Goal: Complete application form

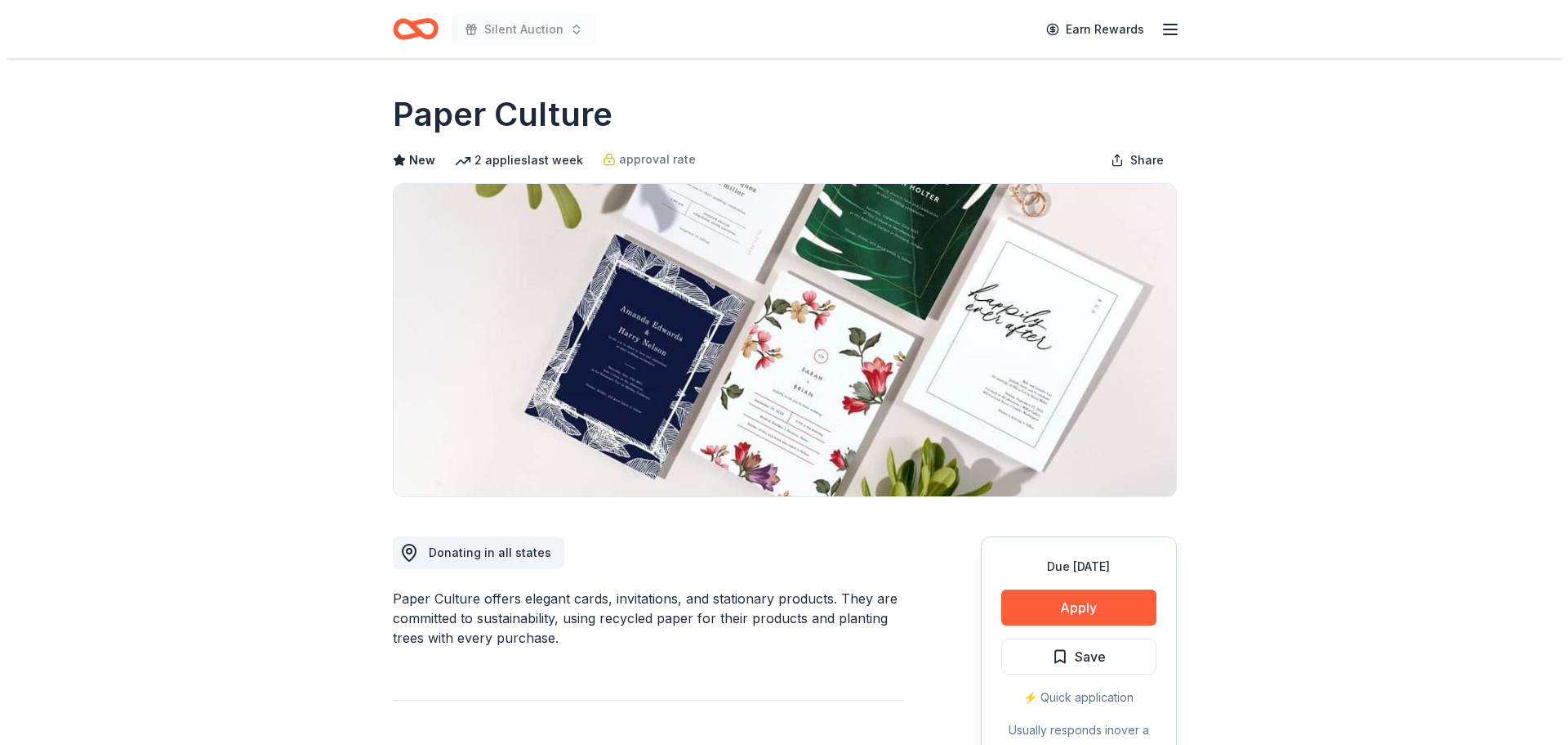
scroll to position [272, 0]
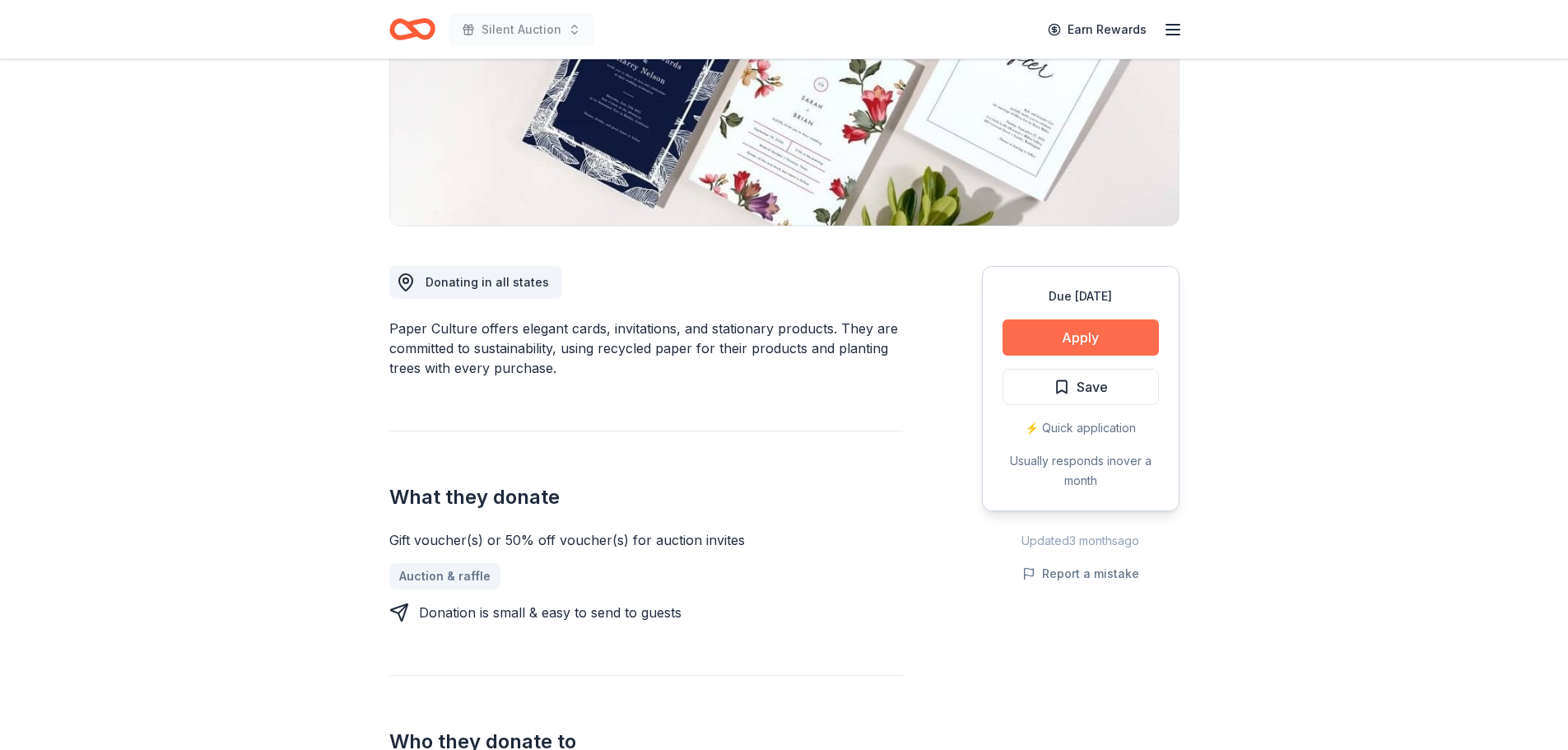
click at [1104, 342] on button "Apply" at bounding box center [1080, 337] width 156 height 36
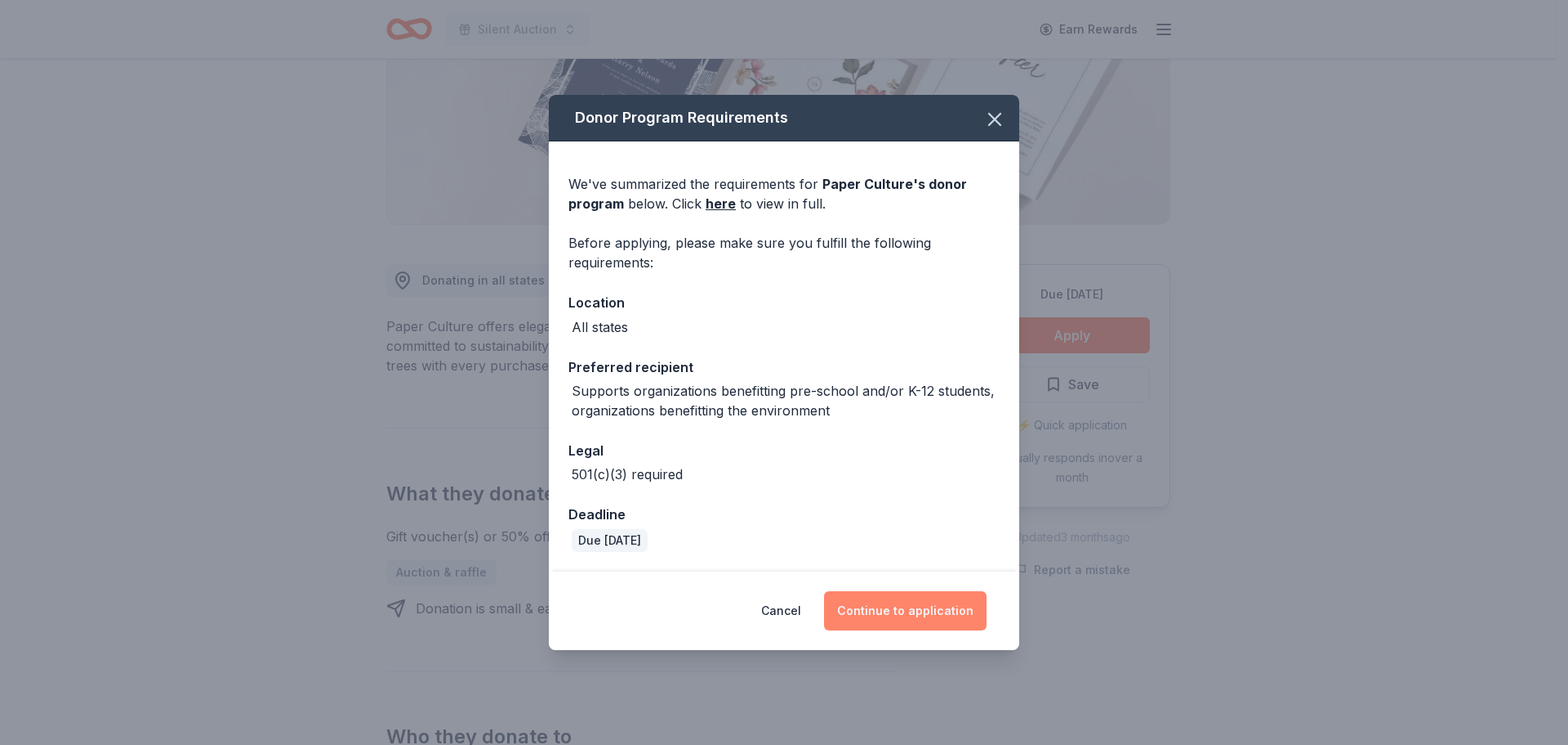
click at [897, 609] on button "Continue to application" at bounding box center [905, 610] width 162 height 39
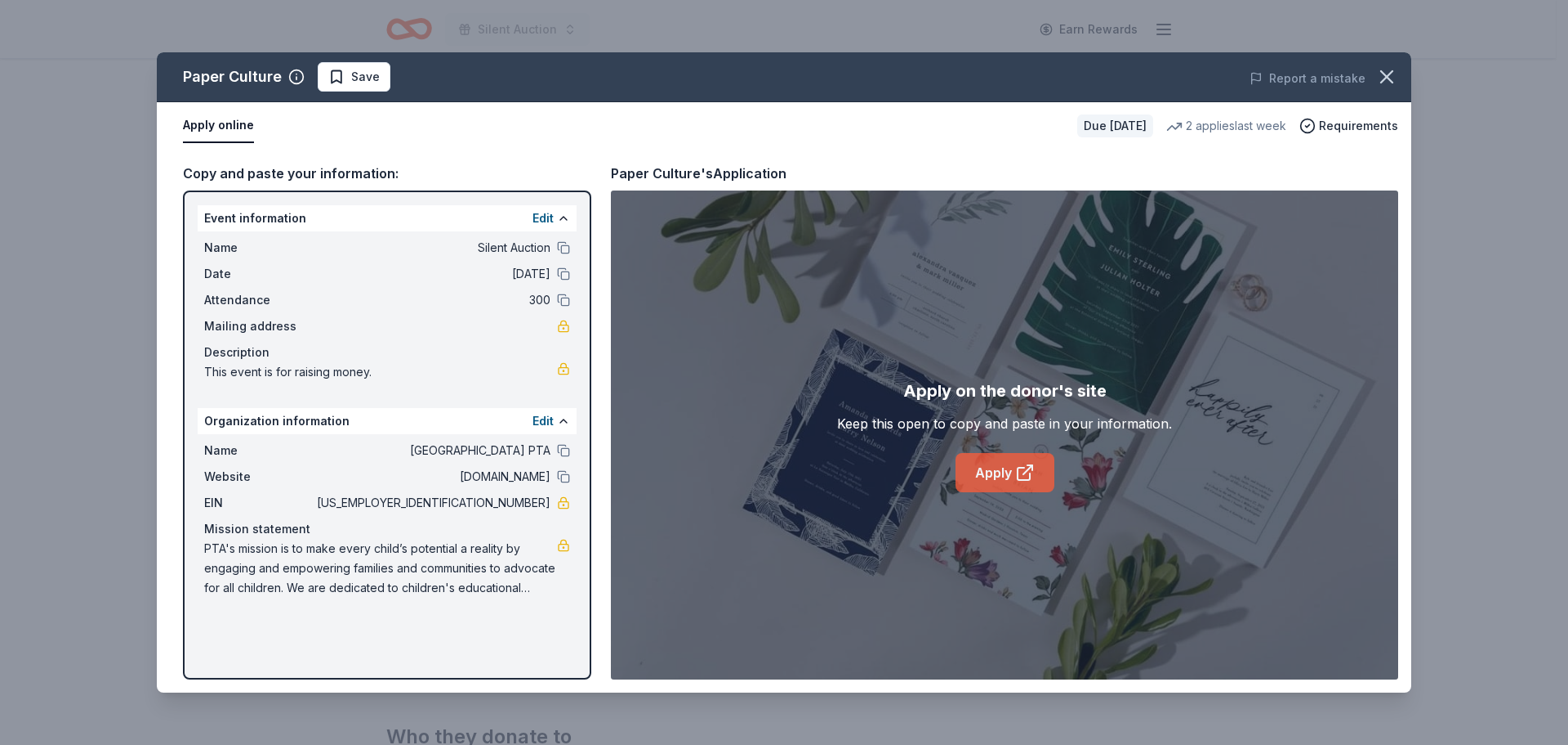
click at [1010, 478] on link "Apply" at bounding box center [1005, 473] width 99 height 39
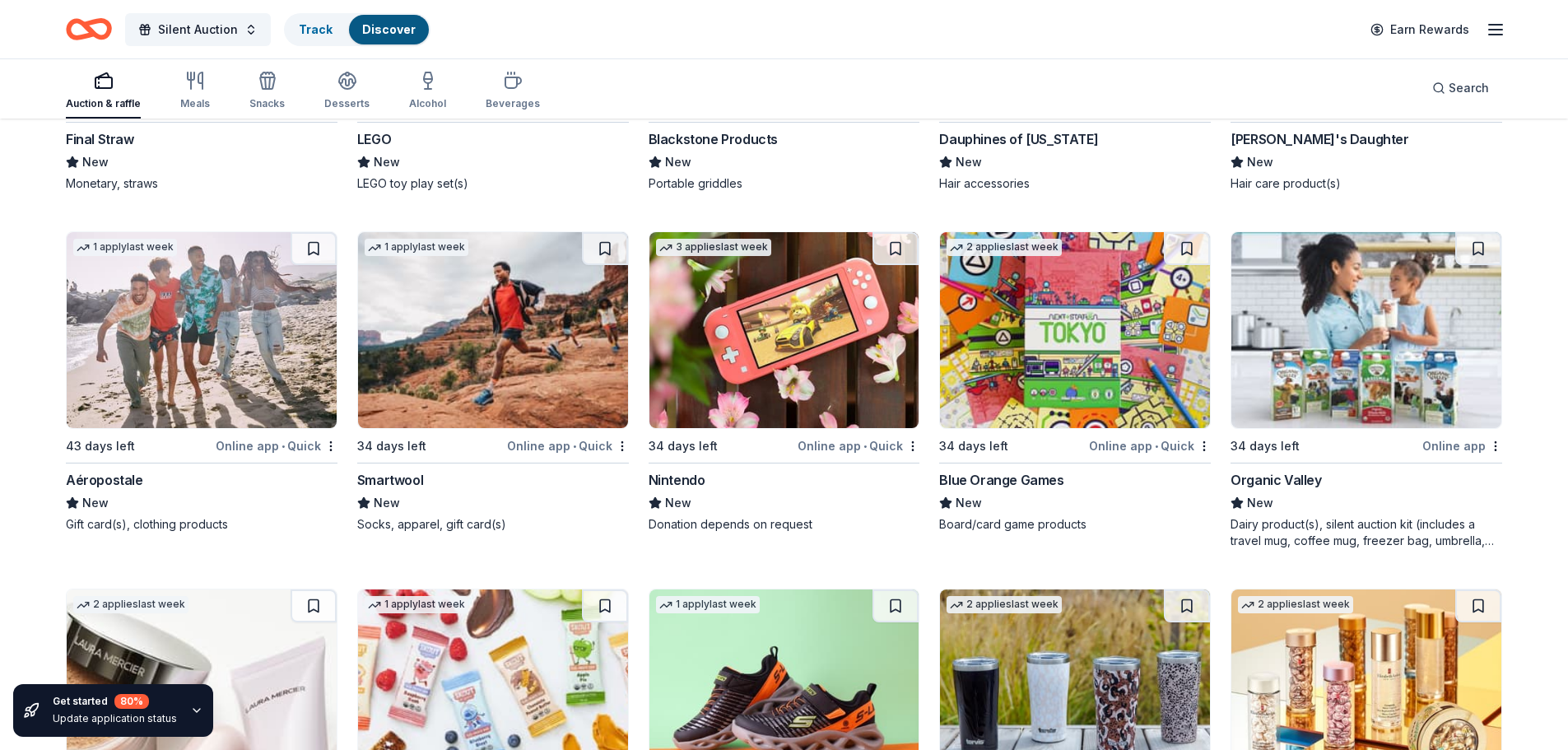
scroll to position [17240, 0]
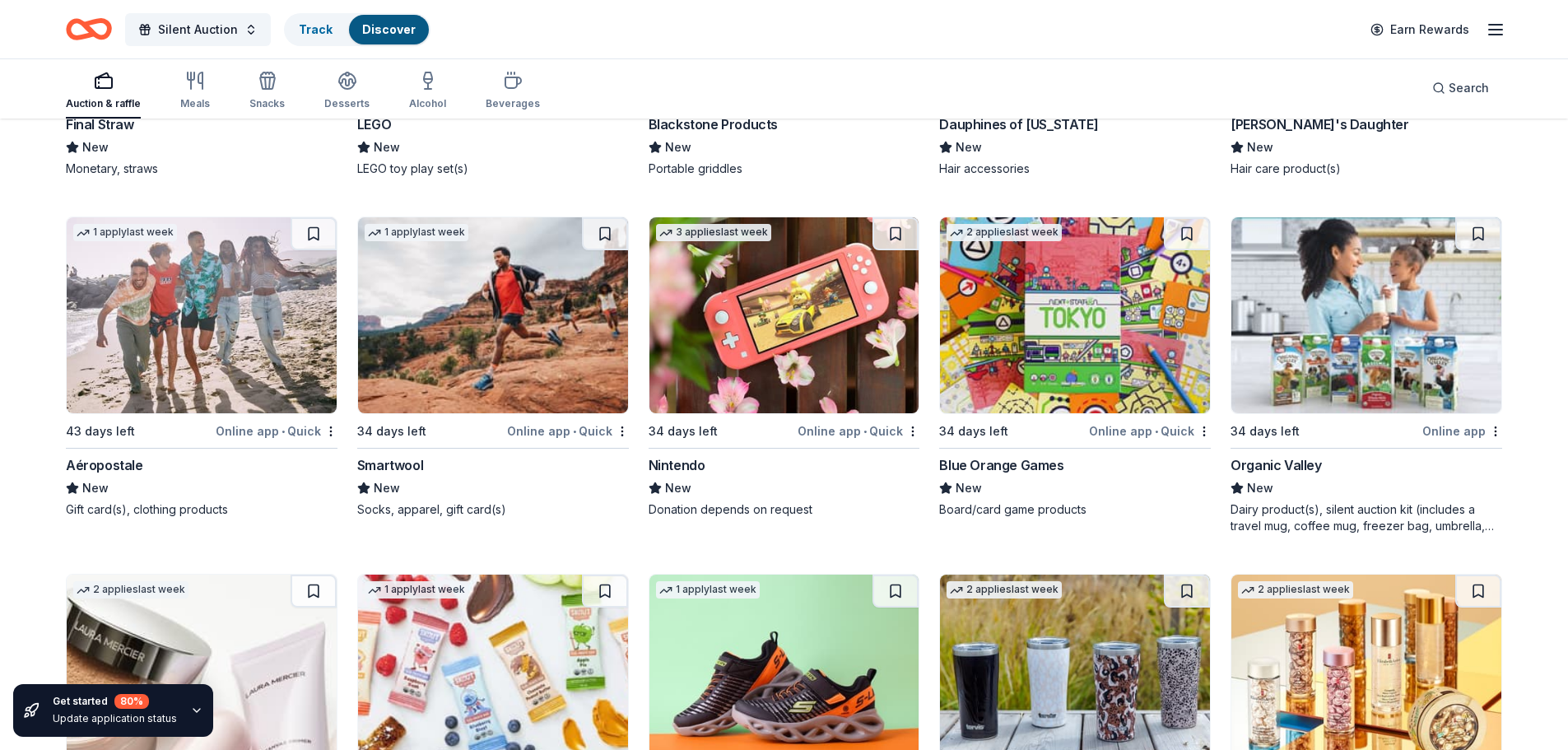
click at [751, 364] on img at bounding box center [784, 314] width 270 height 196
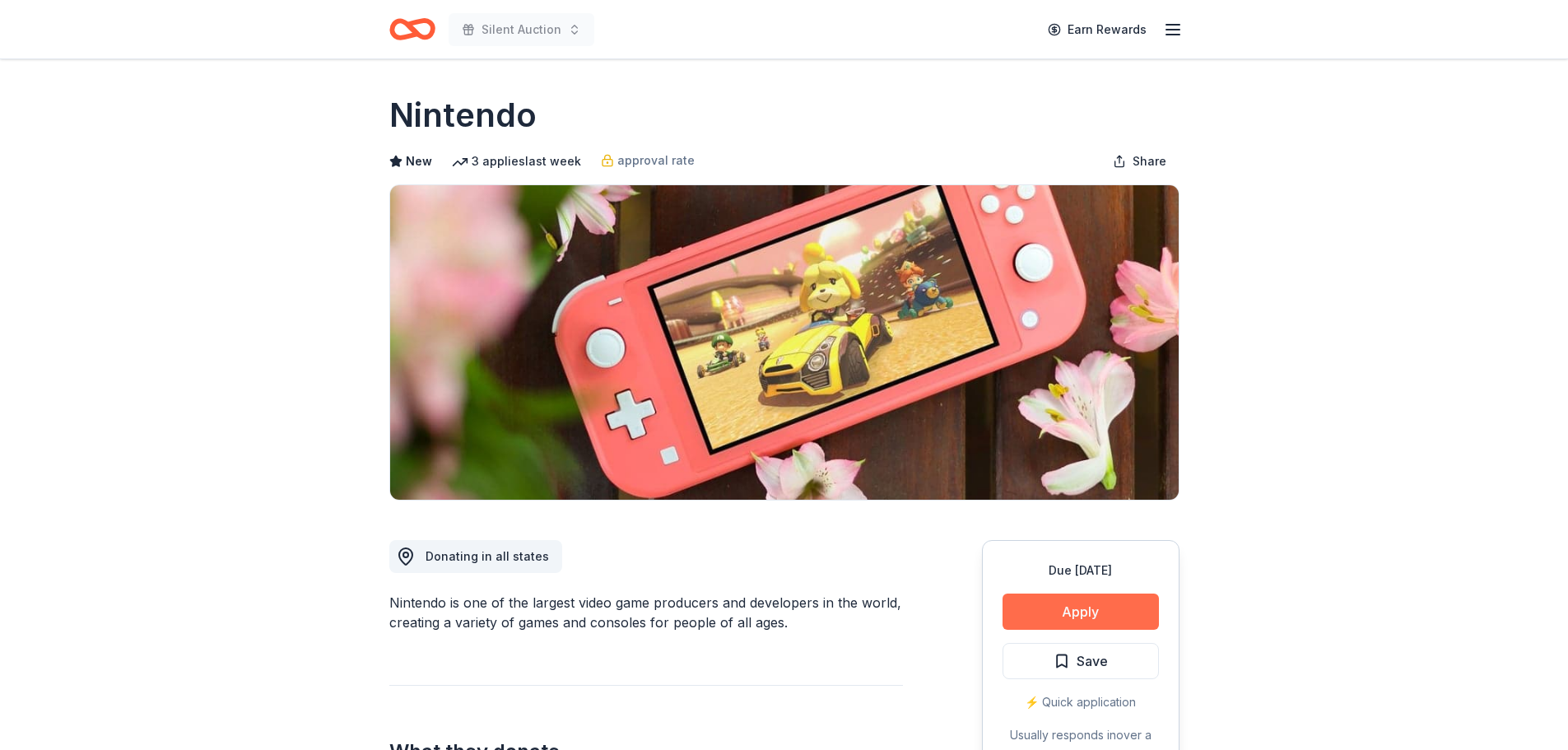
click at [1047, 606] on button "Apply" at bounding box center [1080, 612] width 156 height 36
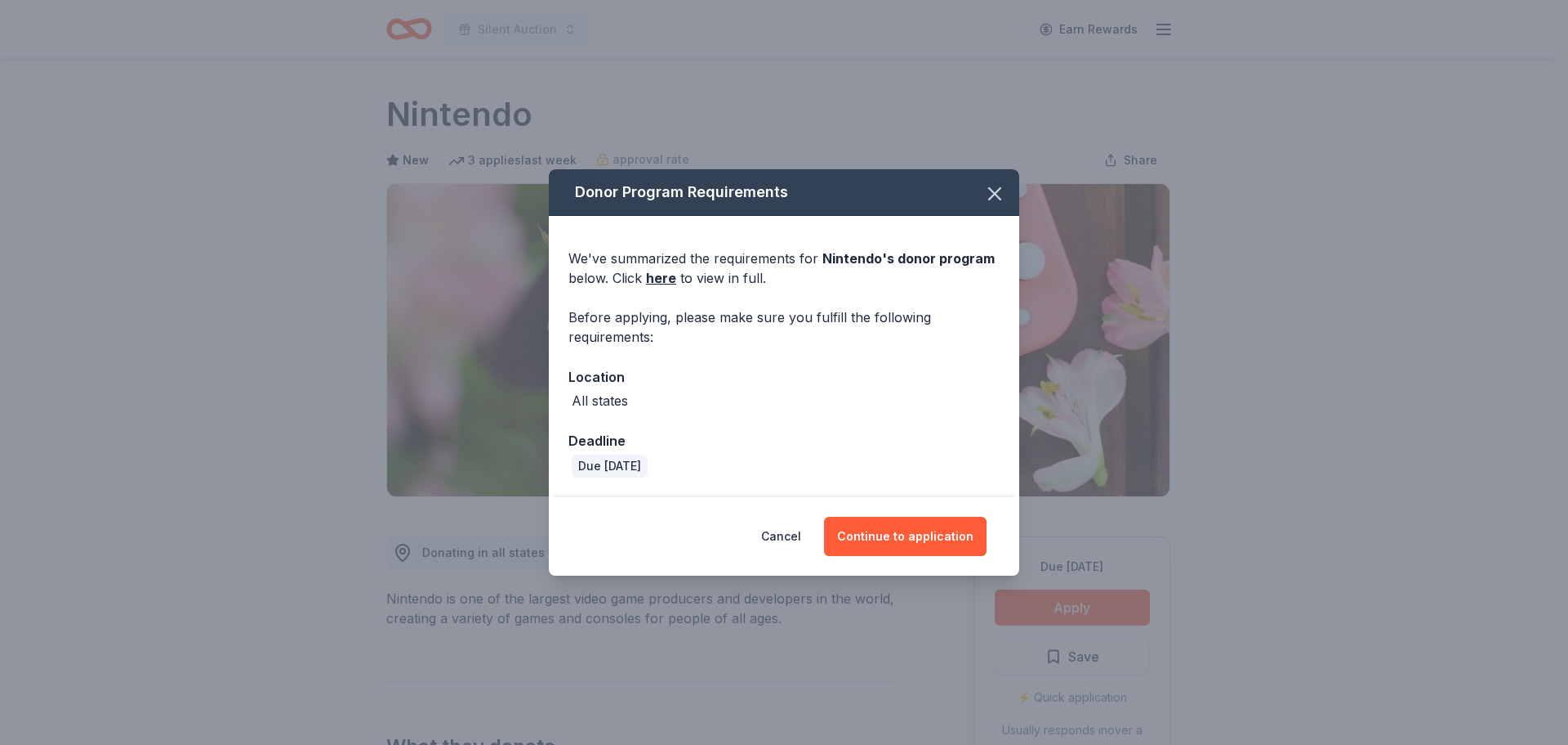
click at [895, 498] on div "Cancel Continue to application" at bounding box center [784, 536] width 471 height 78
click at [892, 522] on button "Continue to application" at bounding box center [905, 537] width 162 height 39
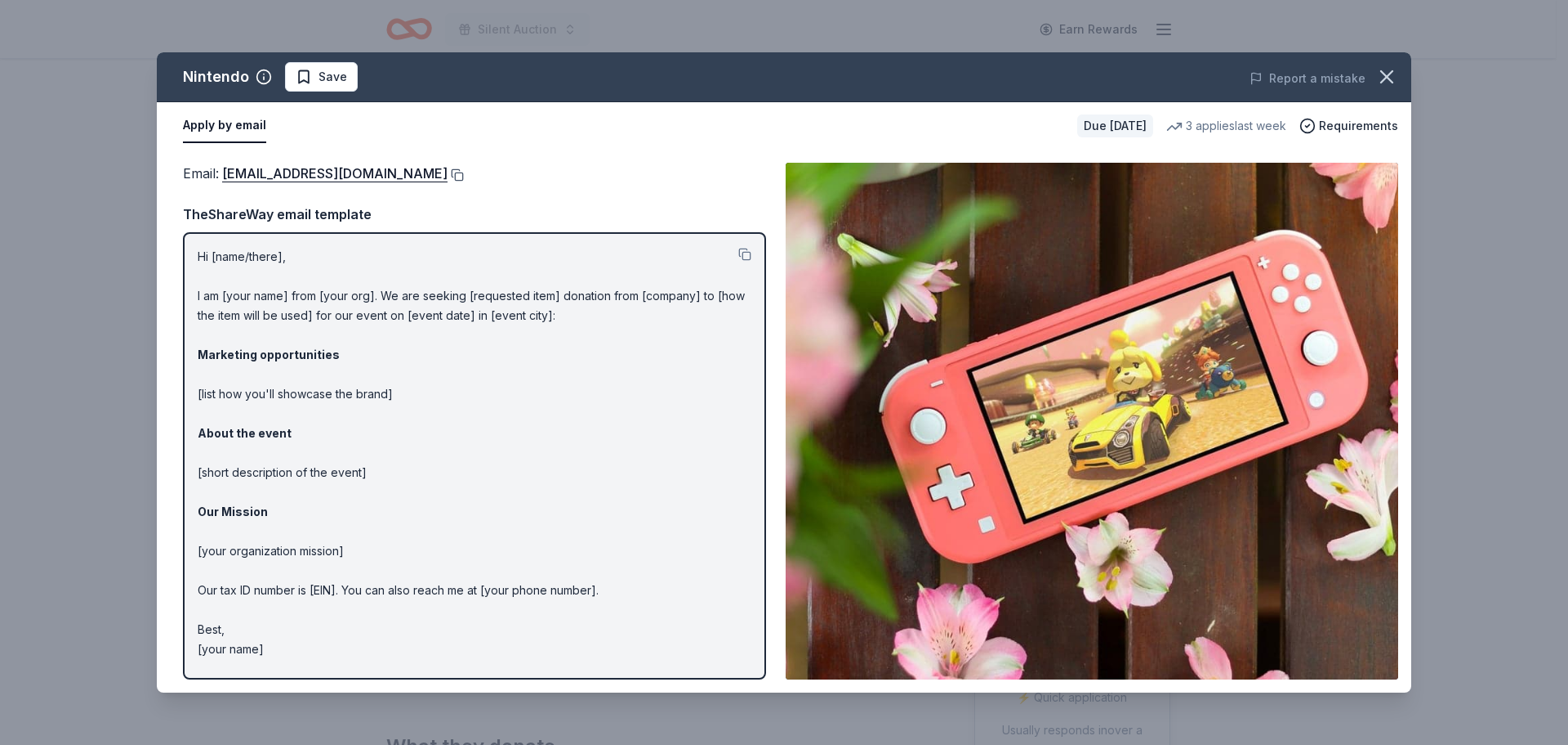
click at [464, 170] on button at bounding box center [456, 175] width 16 height 13
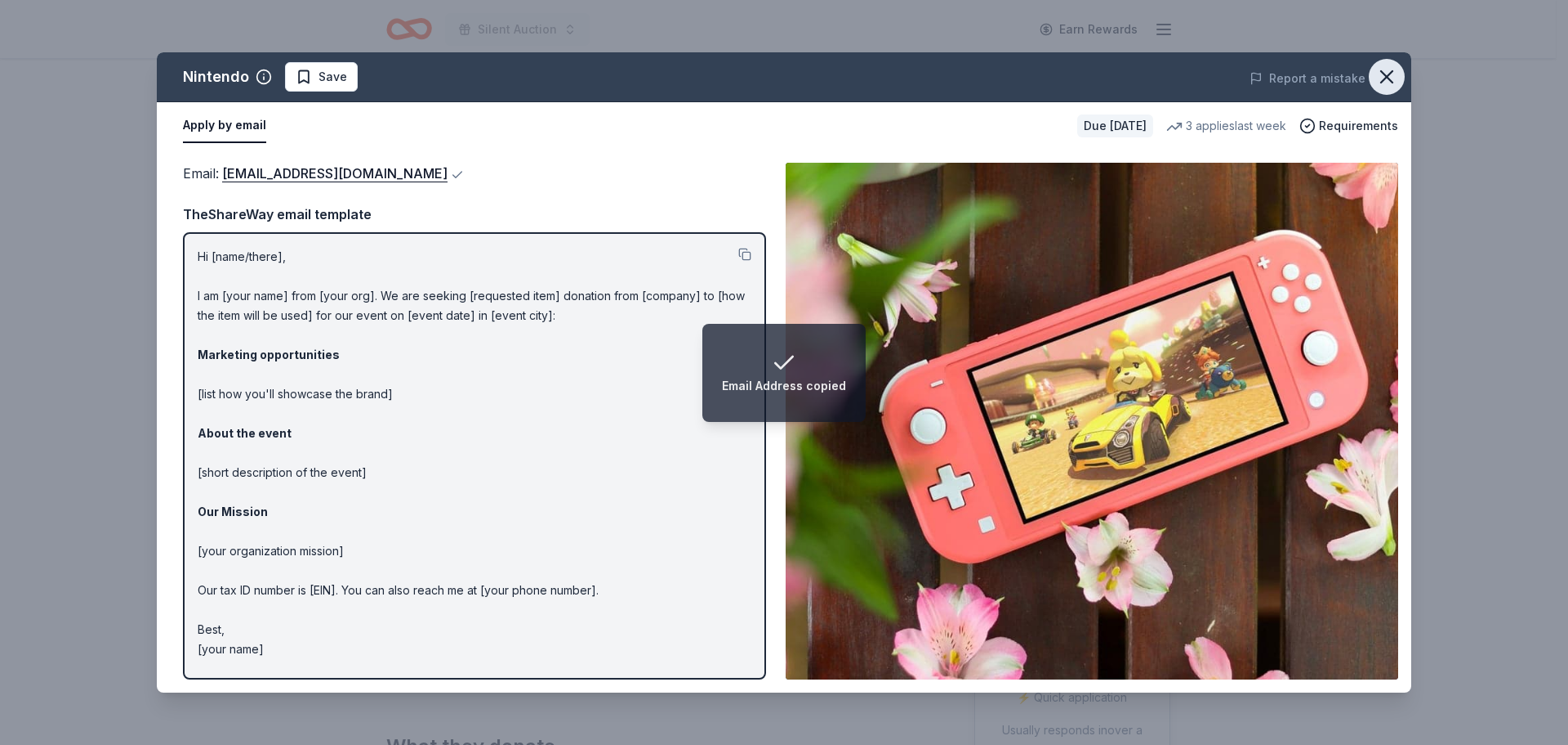
click at [1376, 69] on icon "button" at bounding box center [1387, 76] width 22 height 22
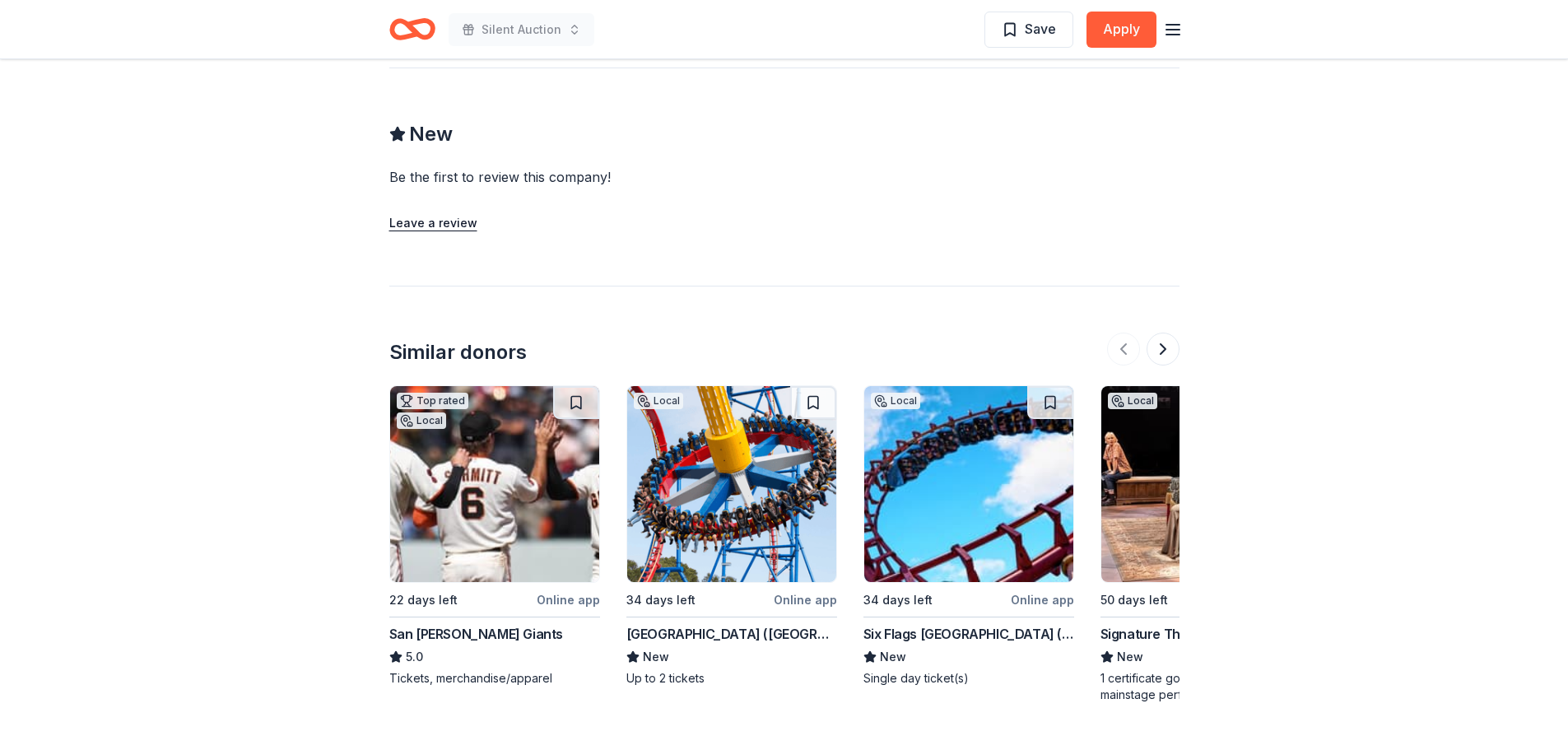
scroll to position [1549, 0]
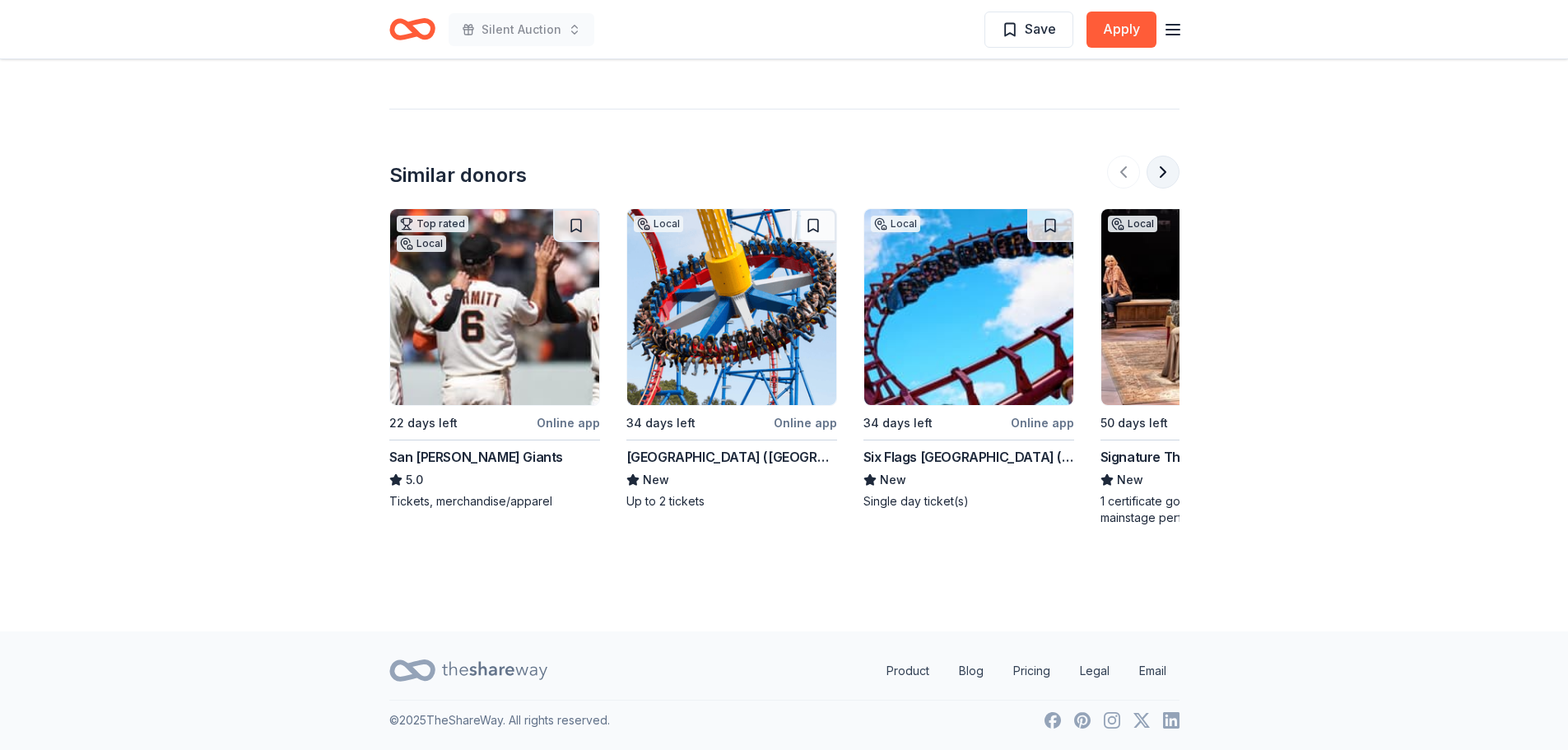
click at [1165, 168] on button at bounding box center [1163, 172] width 33 height 33
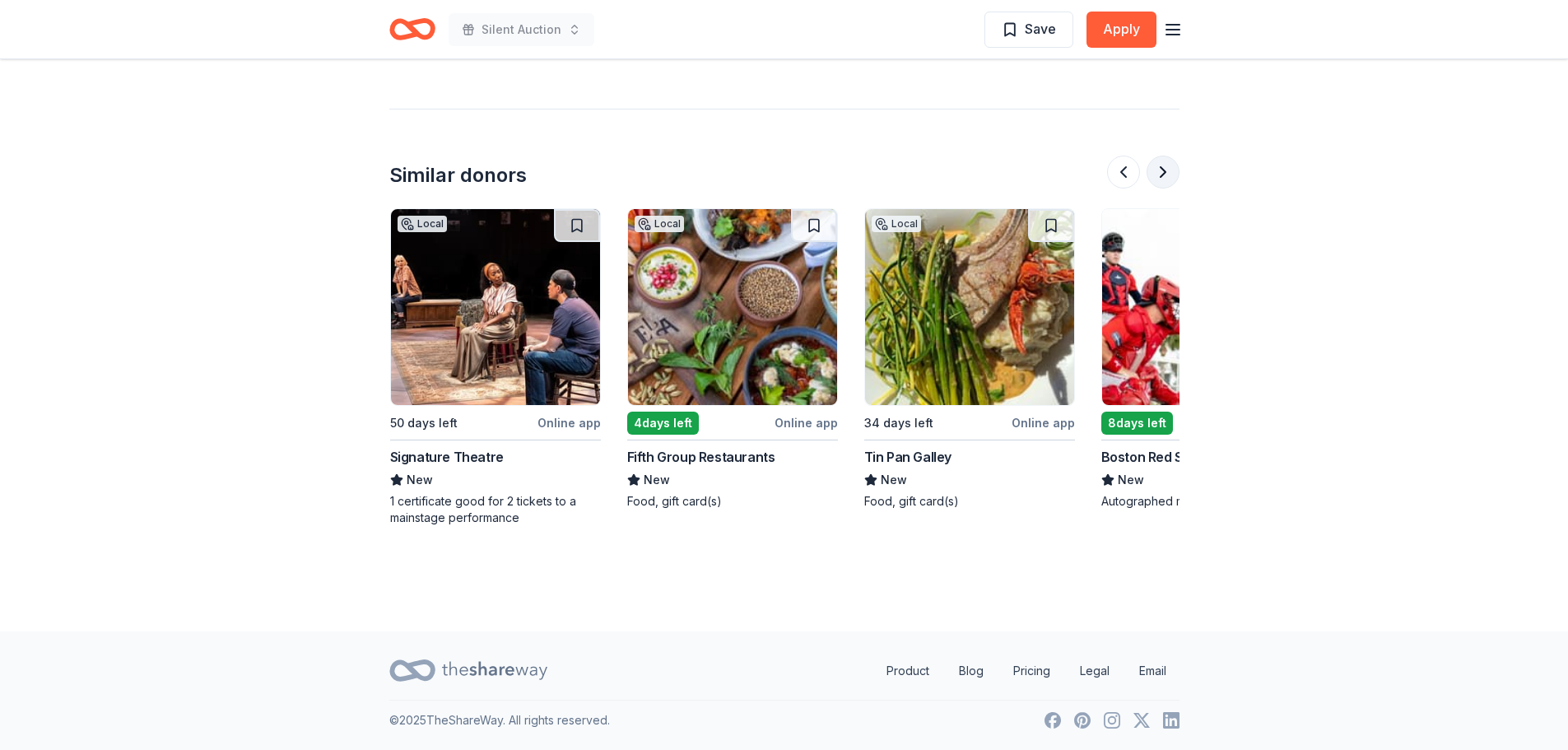
scroll to position [0, 711]
click at [1165, 168] on button at bounding box center [1163, 172] width 33 height 33
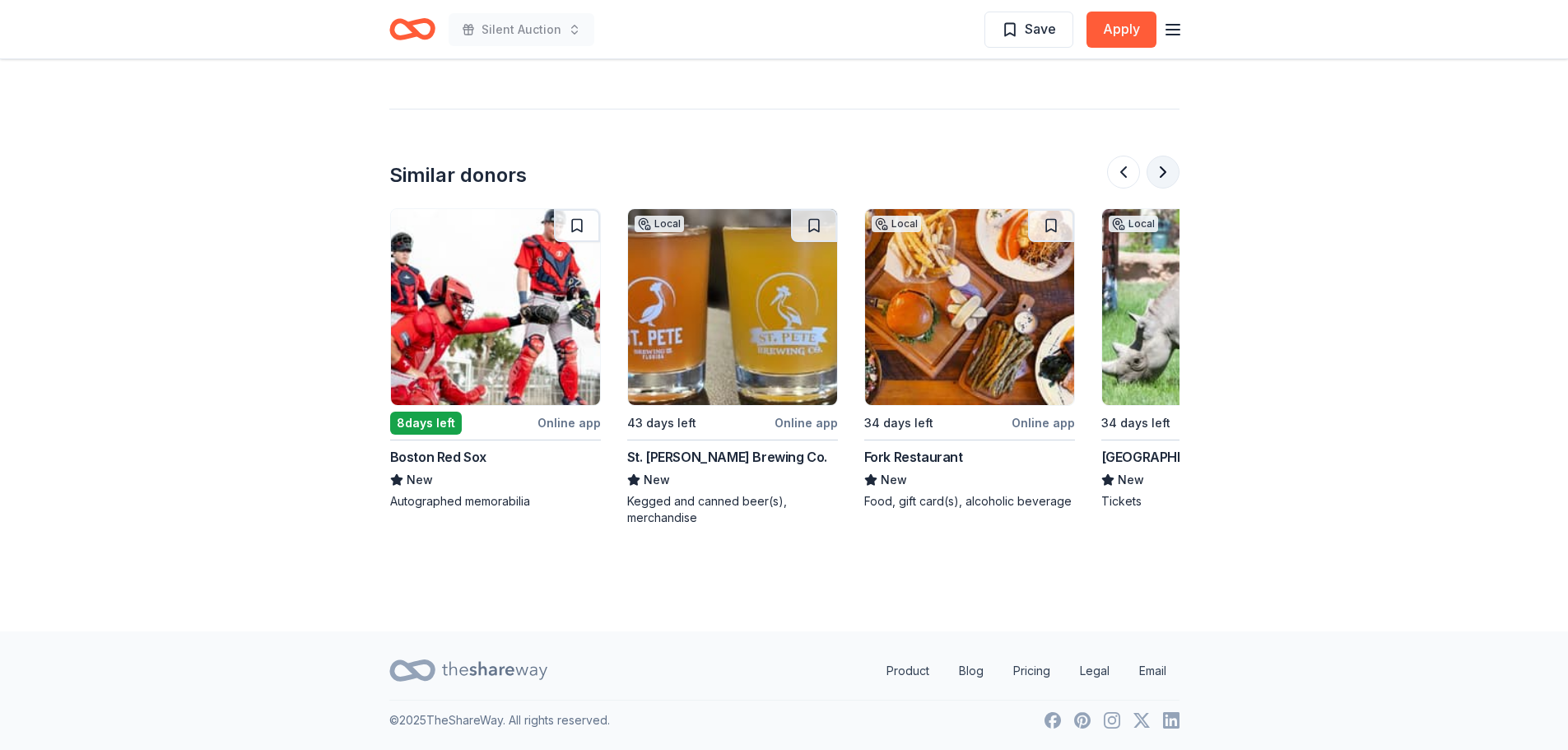
scroll to position [0, 1422]
click at [1165, 168] on button at bounding box center [1163, 172] width 33 height 33
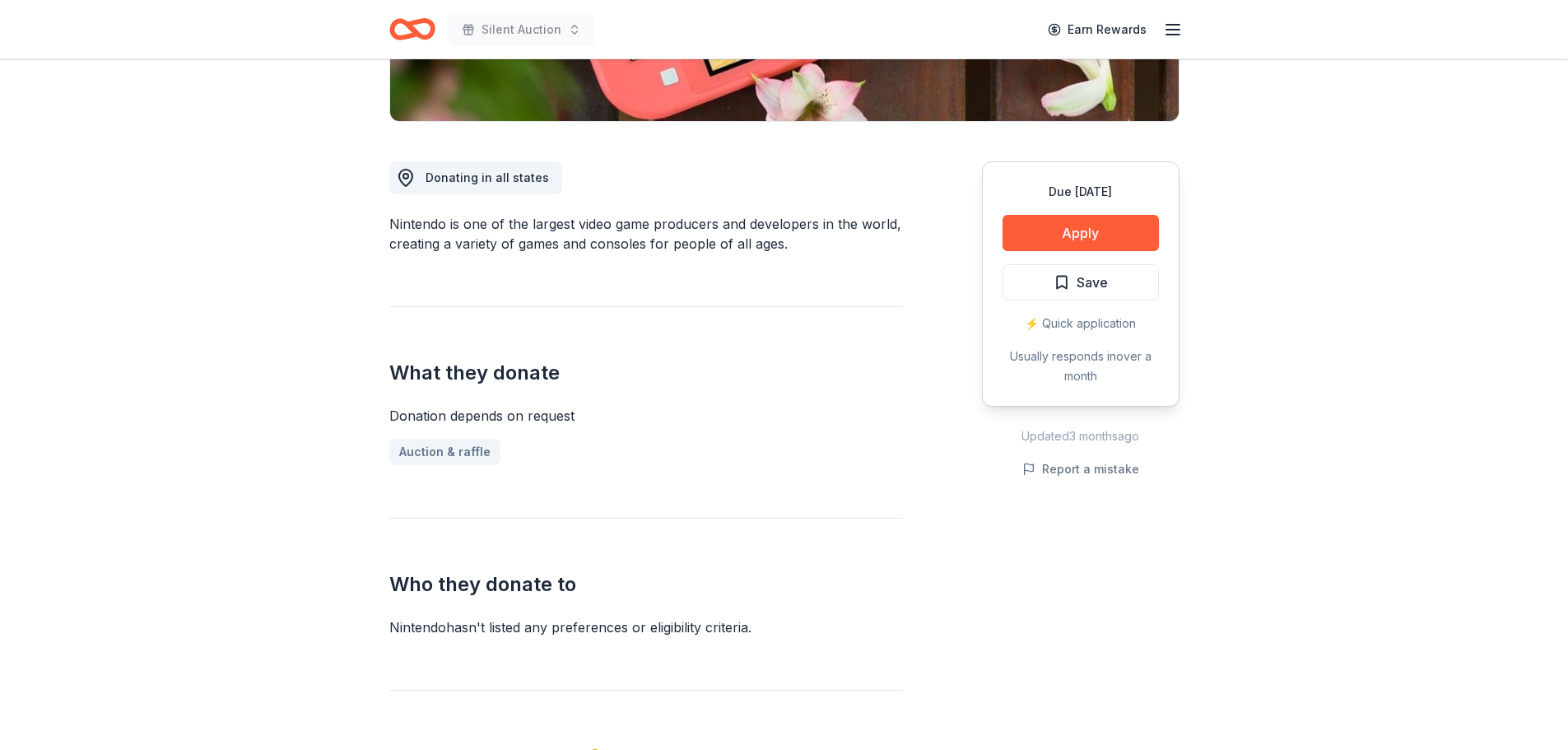
scroll to position [0, 0]
